Goal: Task Accomplishment & Management: Manage account settings

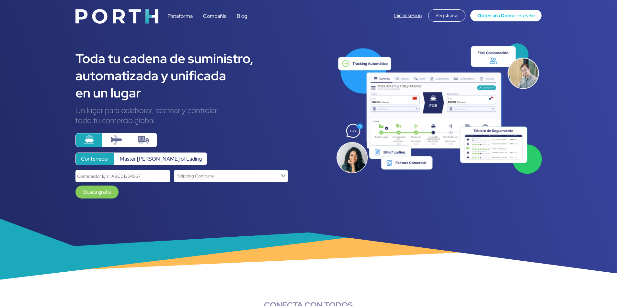
click at [404, 16] on link "Iniciar sesión" at bounding box center [408, 15] width 28 height 6
